Goal: Task Accomplishment & Management: Manage account settings

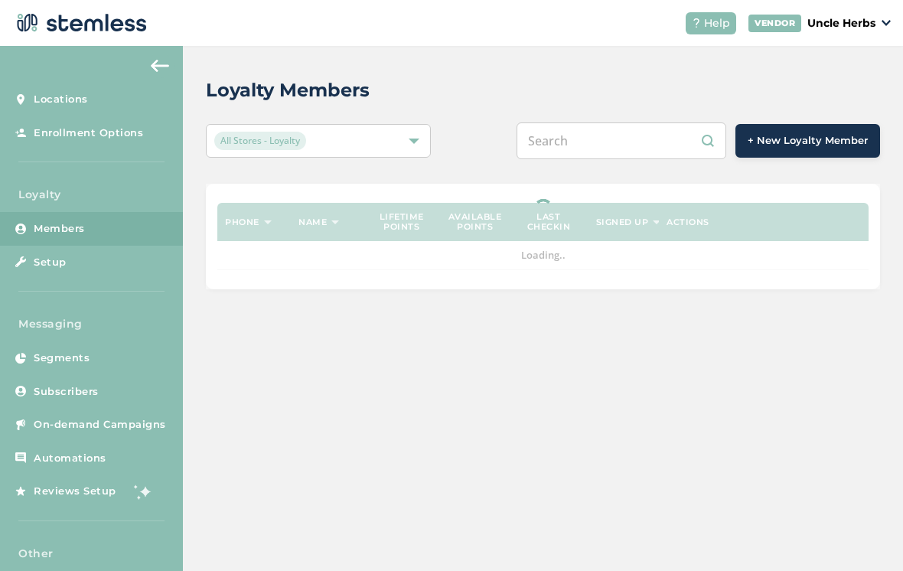
scroll to position [24, 0]
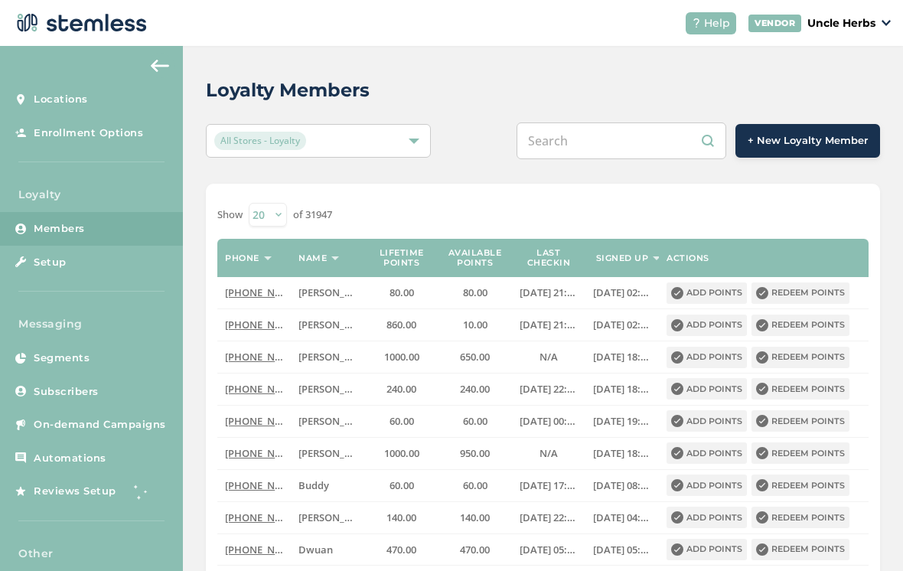
click at [673, 122] on input "text" at bounding box center [621, 140] width 210 height 37
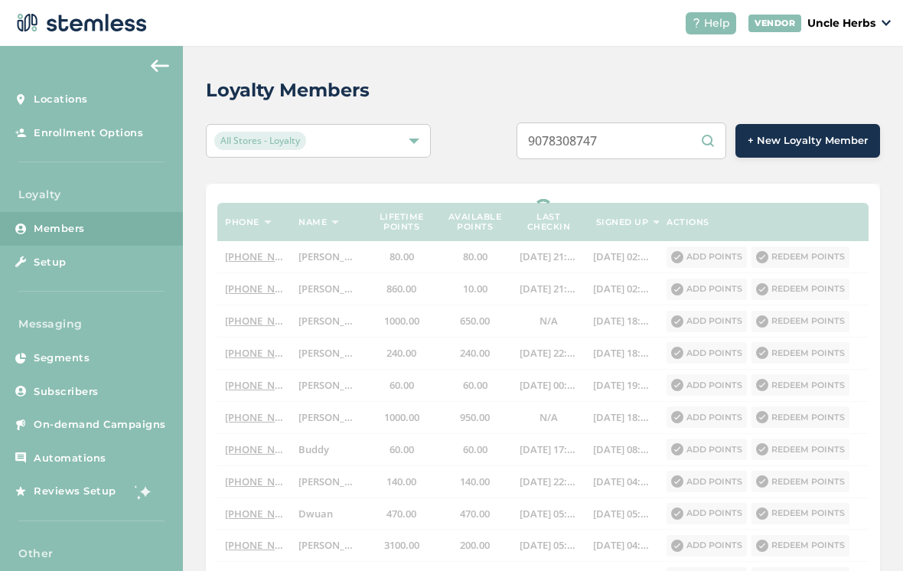
click at [593, 122] on input "9078308747" at bounding box center [621, 140] width 210 height 37
click at [611, 129] on input "9078308747" at bounding box center [621, 140] width 210 height 37
click at [593, 127] on input "9078308747" at bounding box center [621, 140] width 210 height 37
click at [601, 126] on input "9078308747" at bounding box center [621, 140] width 210 height 37
click at [676, 126] on input "9078308747" at bounding box center [621, 140] width 210 height 37
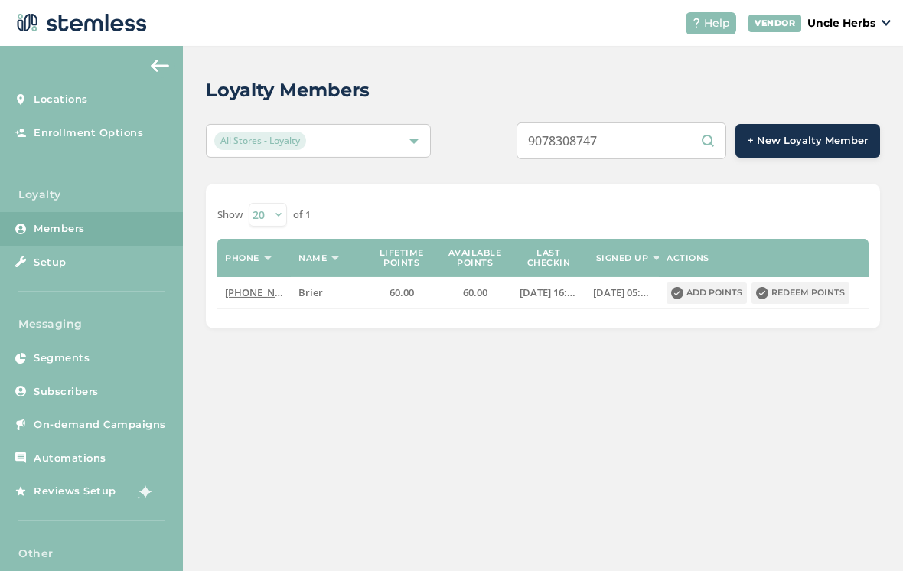
scroll to position [21, 0]
click at [669, 125] on input "9078308747" at bounding box center [621, 140] width 210 height 37
type input "9072279559"
click at [803, 282] on button "Redeem points" at bounding box center [800, 292] width 98 height 21
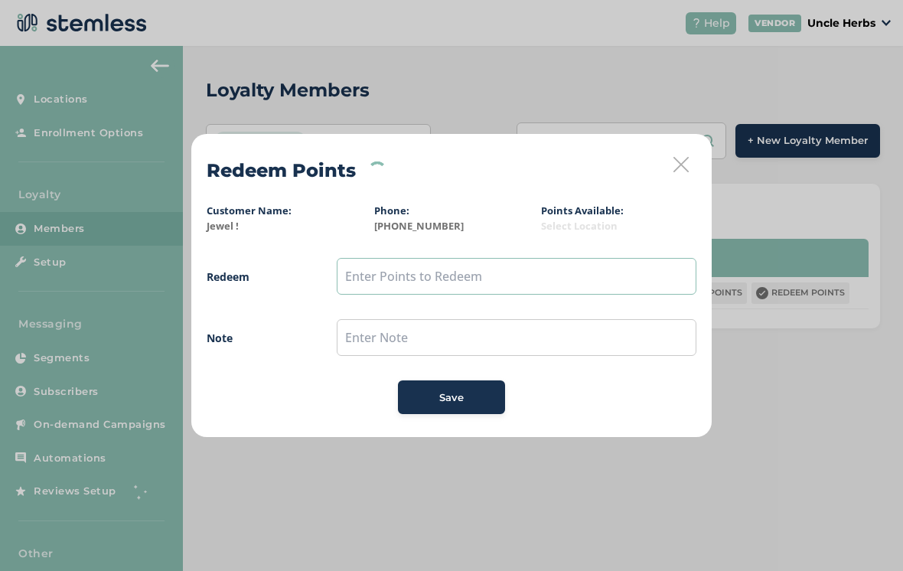
click at [494, 275] on input "text" at bounding box center [517, 276] width 360 height 37
type input "50"
click at [454, 412] on button "Save" at bounding box center [451, 397] width 107 height 34
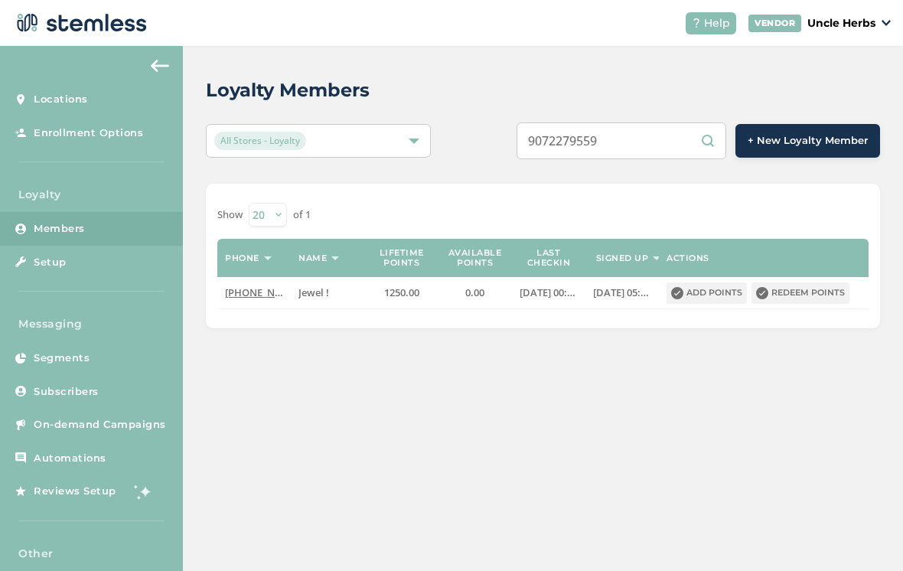
click at [656, 153] on input "9072279559" at bounding box center [621, 140] width 210 height 37
click at [632, 156] on input "9079036512" at bounding box center [621, 140] width 210 height 37
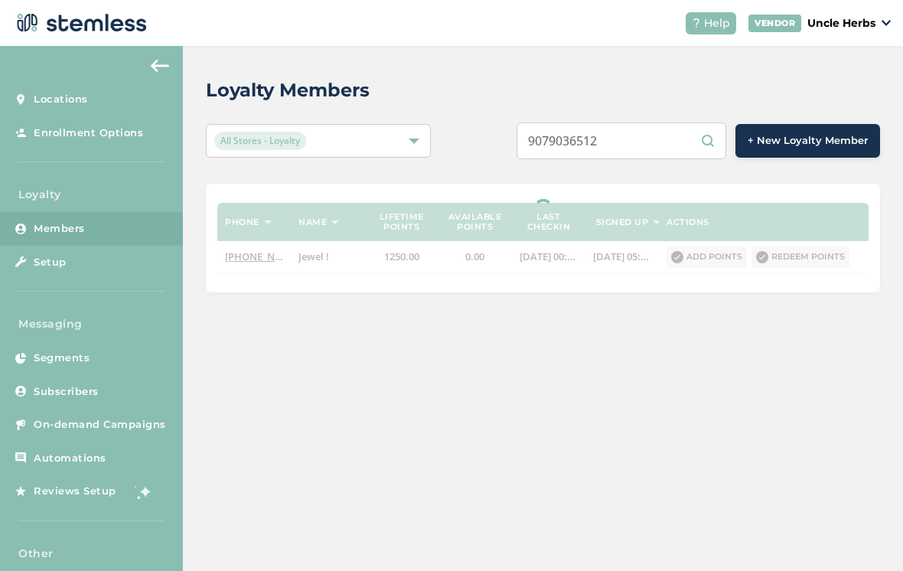
click at [600, 149] on input "9079036512" at bounding box center [621, 140] width 210 height 37
click at [608, 145] on input "9079036512" at bounding box center [621, 140] width 210 height 37
click at [676, 149] on input "9079036512" at bounding box center [621, 140] width 210 height 37
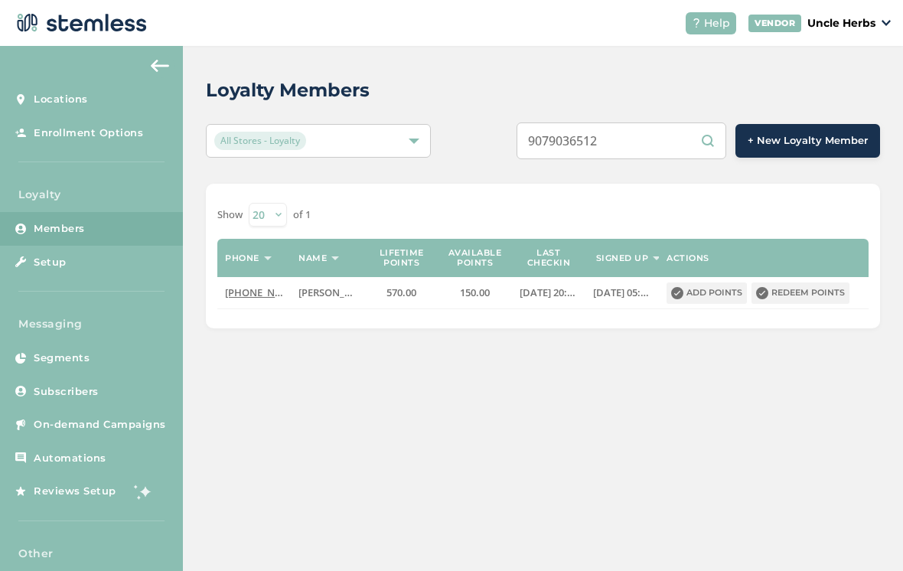
click at [661, 157] on input "9079036512" at bounding box center [621, 140] width 210 height 37
type input "9"
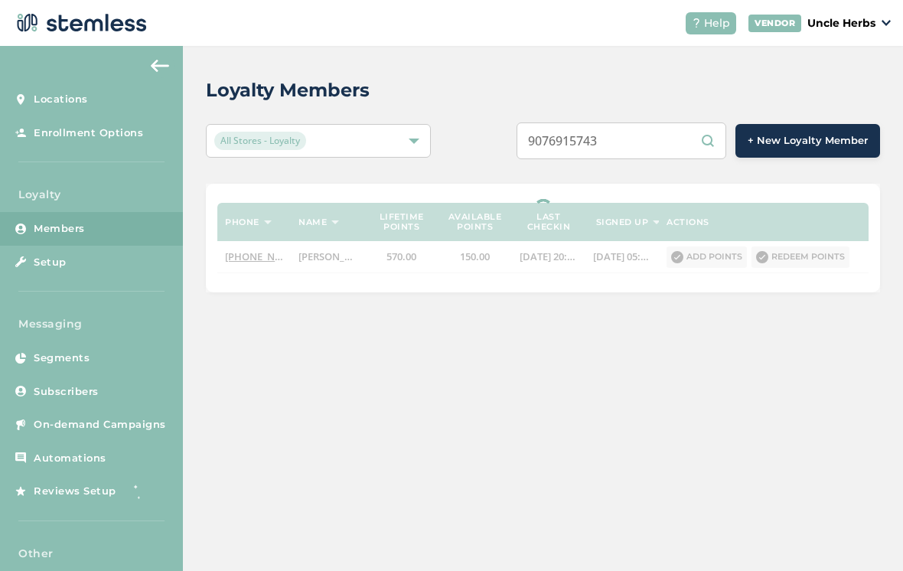
click at [626, 157] on input "9076915743" at bounding box center [621, 140] width 210 height 37
click at [623, 151] on input "9076915743" at bounding box center [621, 140] width 210 height 37
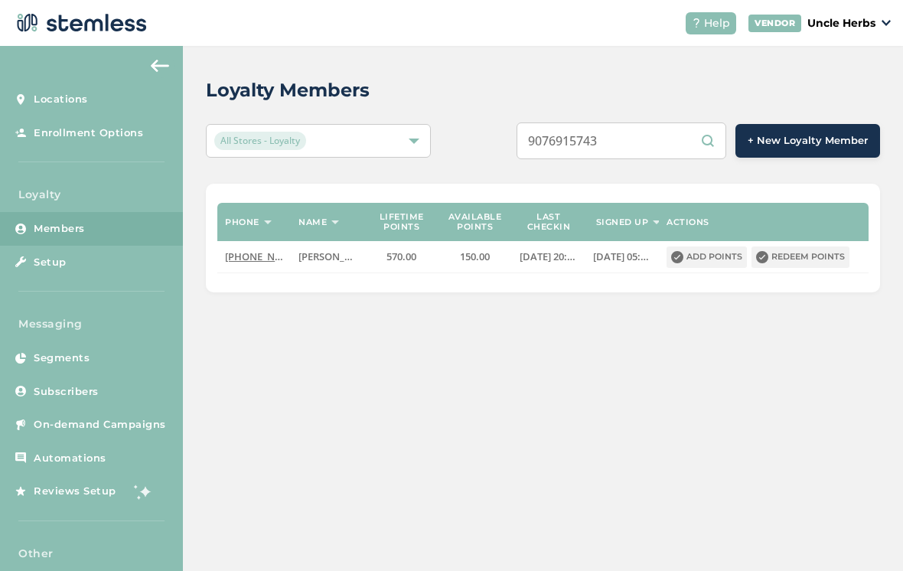
click at [679, 152] on input "9076915743" at bounding box center [621, 140] width 210 height 37
click at [676, 155] on input "9076915743" at bounding box center [621, 140] width 210 height 37
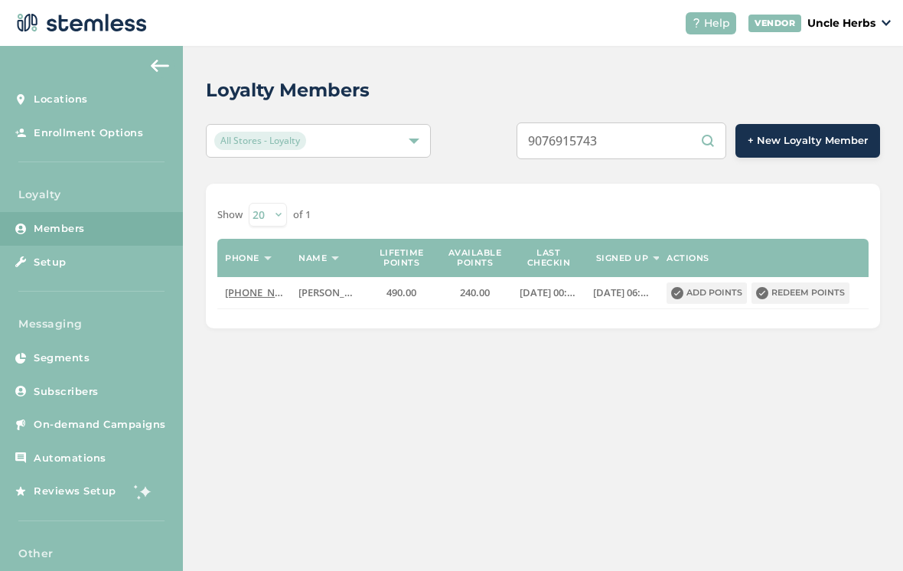
click at [673, 151] on input "9076915743" at bounding box center [621, 140] width 210 height 37
click at [663, 148] on input "9076915743" at bounding box center [621, 140] width 210 height 37
type input "9077937883"
